Goal: Information Seeking & Learning: Understand process/instructions

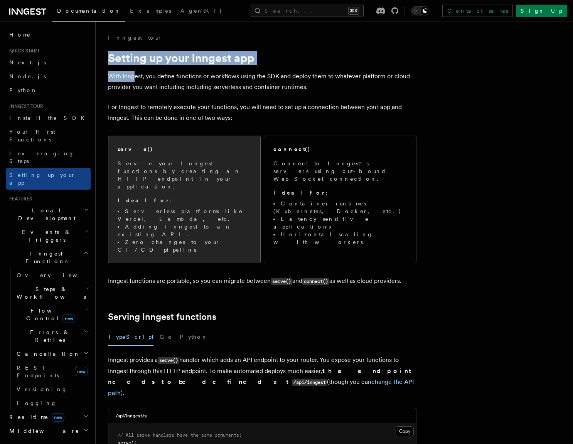
drag, startPoint x: 121, startPoint y: 68, endPoint x: 199, endPoint y: 151, distance: 113.4
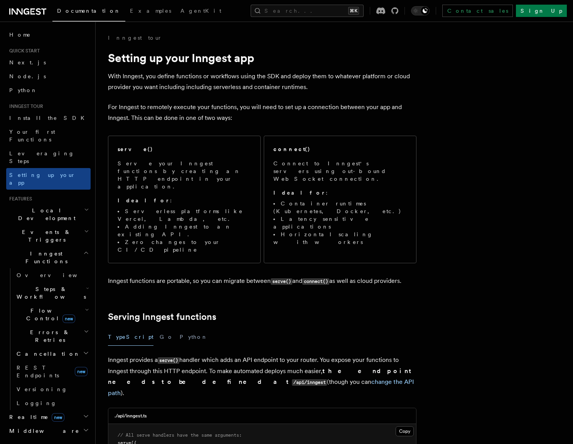
click at [214, 108] on p "For Inngest to remotely execute your functions, you will need to set up a conne…" at bounding box center [262, 113] width 308 height 22
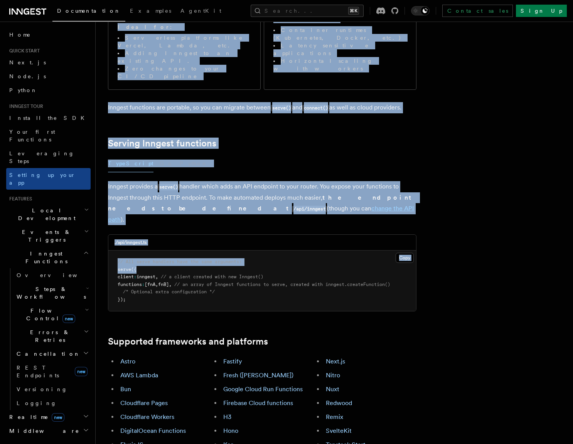
scroll to position [199, 0]
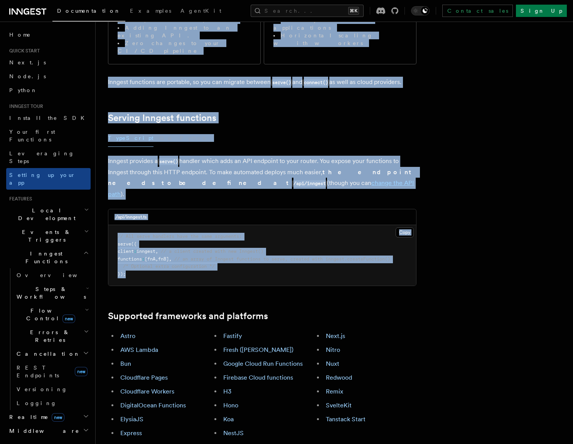
drag, startPoint x: 109, startPoint y: 54, endPoint x: 197, endPoint y: 226, distance: 193.7
copy article "Setting up your Inngest app With Inngest, you define functions or workflows usi…"
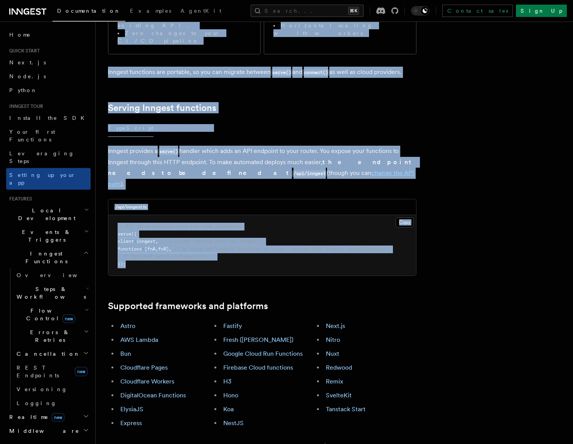
scroll to position [258, 0]
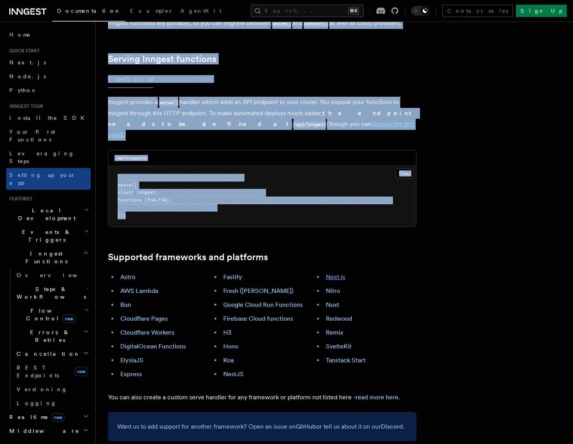
click at [334, 273] on link "Next.js" at bounding box center [335, 276] width 19 height 7
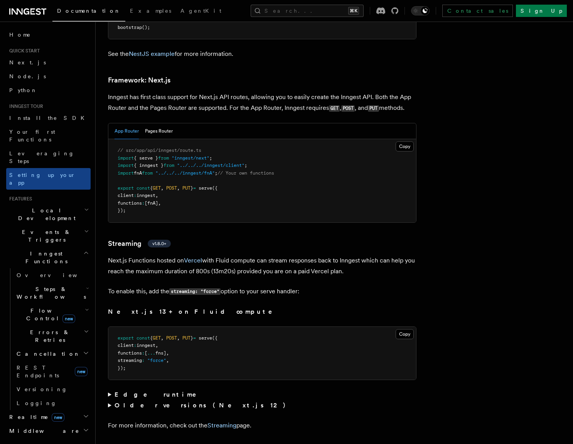
scroll to position [4998, 0]
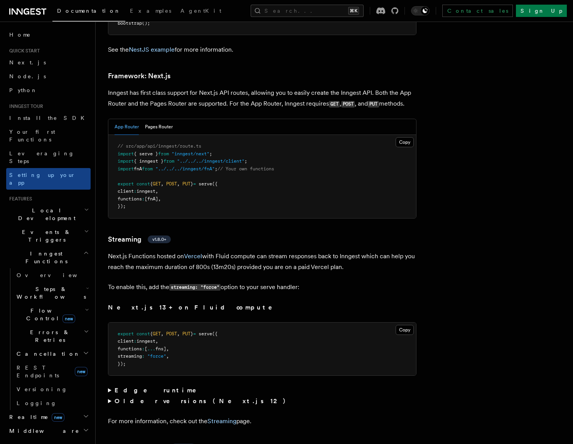
drag, startPoint x: 271, startPoint y: 80, endPoint x: 329, endPoint y: 387, distance: 312.3
click at [165, 119] on button "Pages Router" at bounding box center [159, 127] width 28 height 16
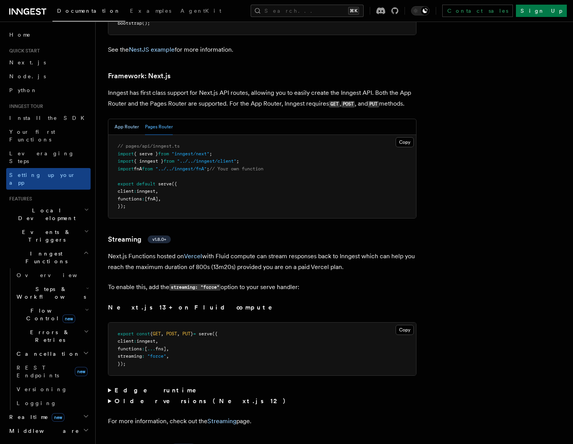
click at [135, 119] on button "App Router" at bounding box center [126, 127] width 24 height 16
